Goal: Task Accomplishment & Management: Manage account settings

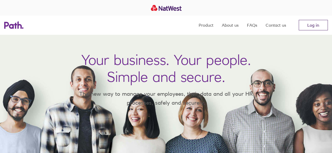
click at [308, 29] on link "Log in" at bounding box center [312, 25] width 29 height 10
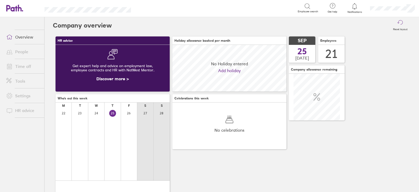
scroll to position [46, 114]
click at [19, 67] on link "Time off" at bounding box center [23, 66] width 42 height 10
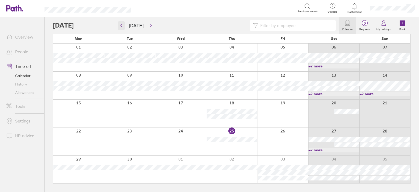
click at [123, 23] on button "button" at bounding box center [121, 25] width 7 height 9
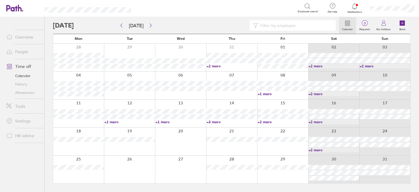
click at [90, 50] on div at bounding box center [78, 58] width 51 height 28
